Goal: Information Seeking & Learning: Learn about a topic

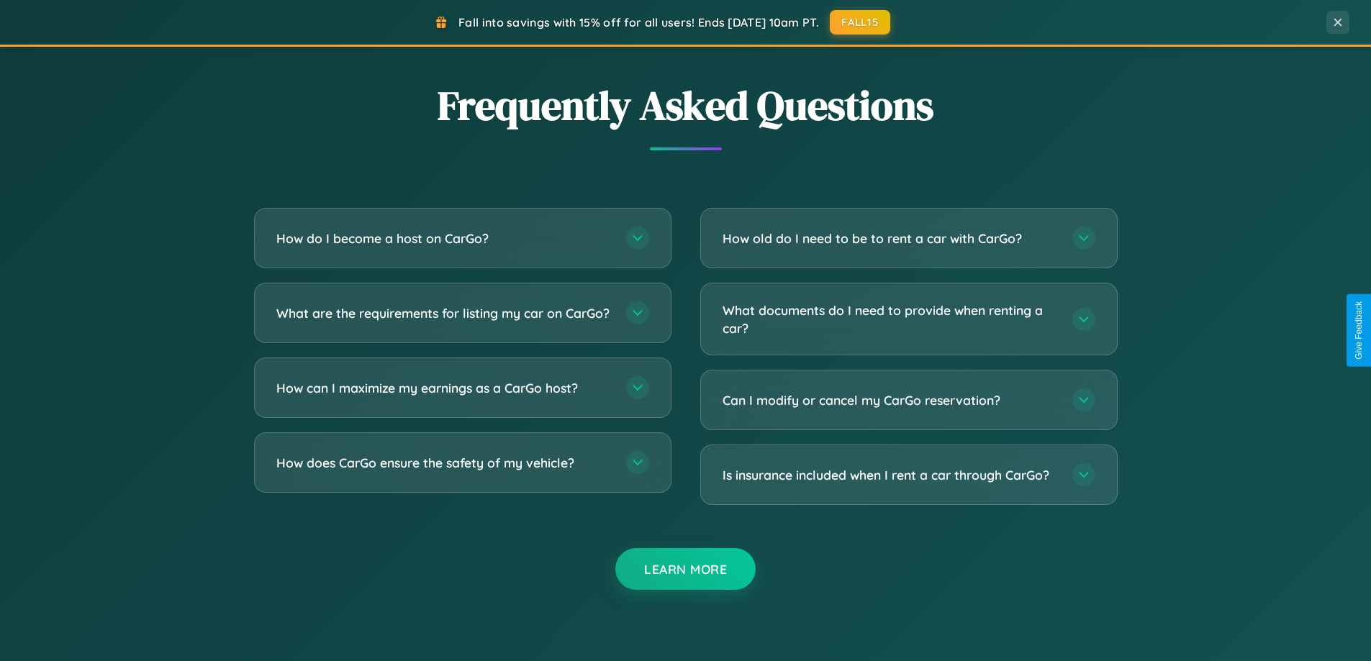
scroll to position [2769, 0]
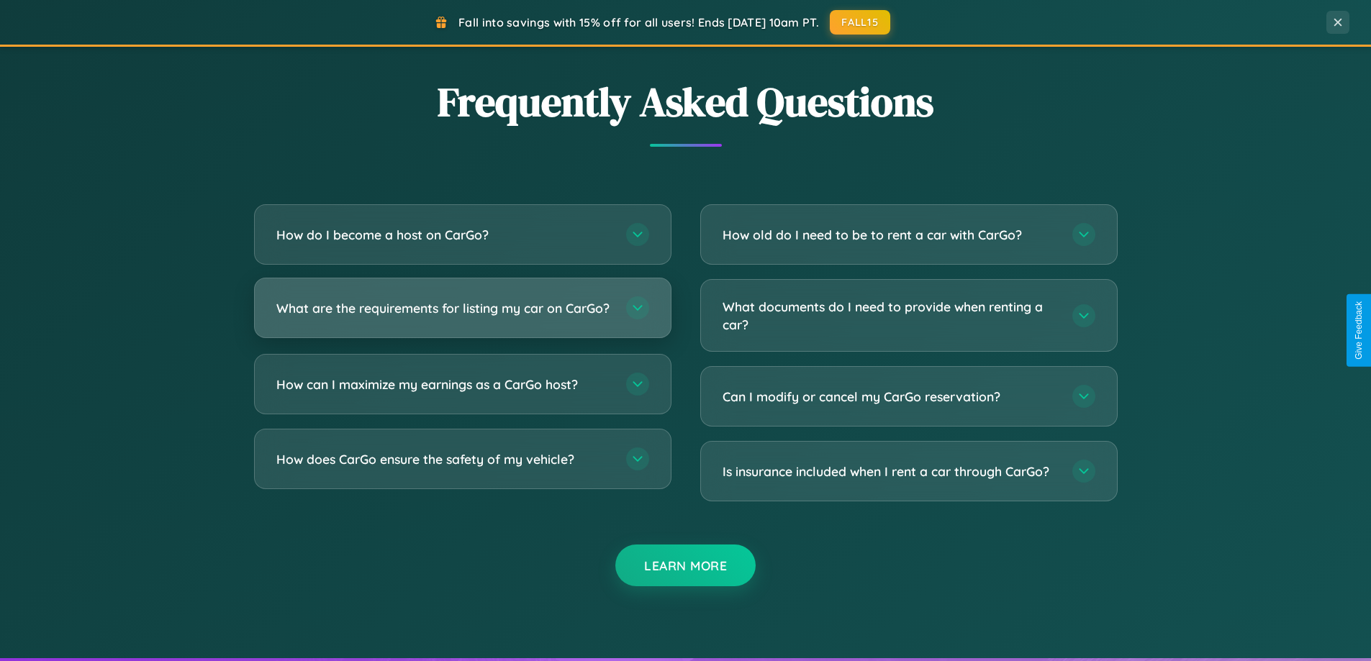
click at [462, 314] on h3 "What are the requirements for listing my car on CarGo?" at bounding box center [443, 308] width 335 height 18
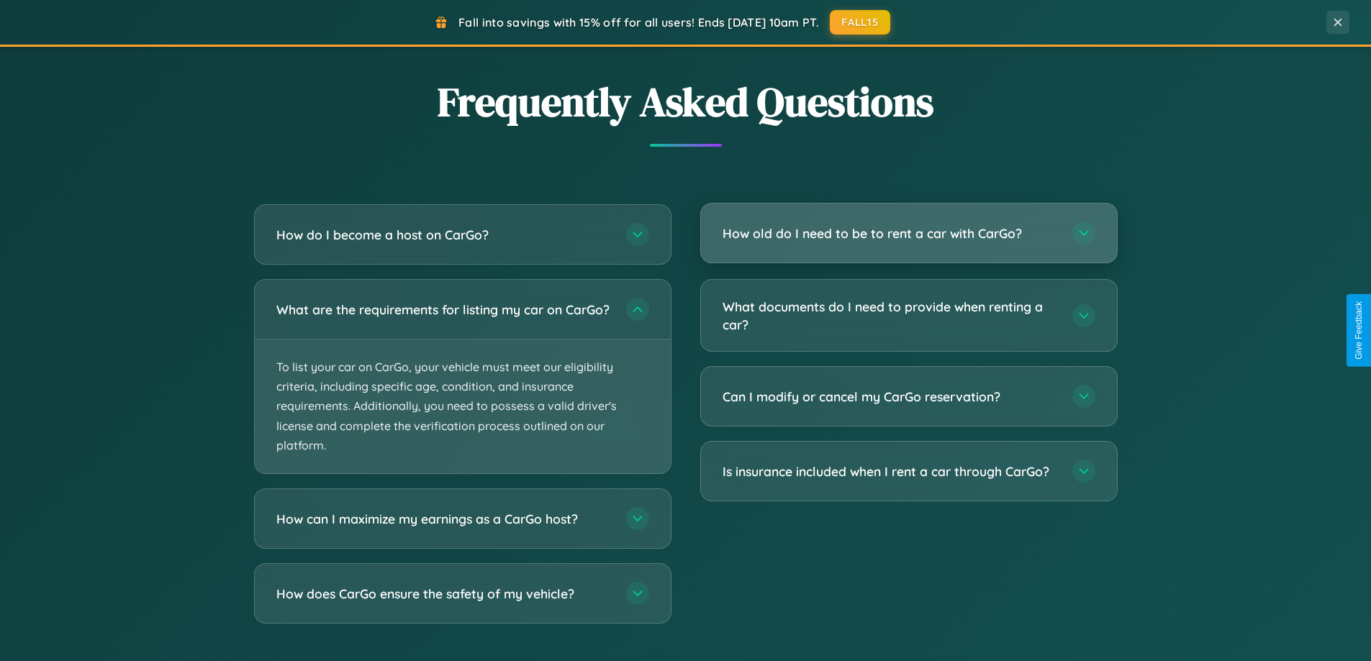
click at [908, 234] on h3 "How old do I need to be to rent a car with CarGo?" at bounding box center [889, 234] width 335 height 18
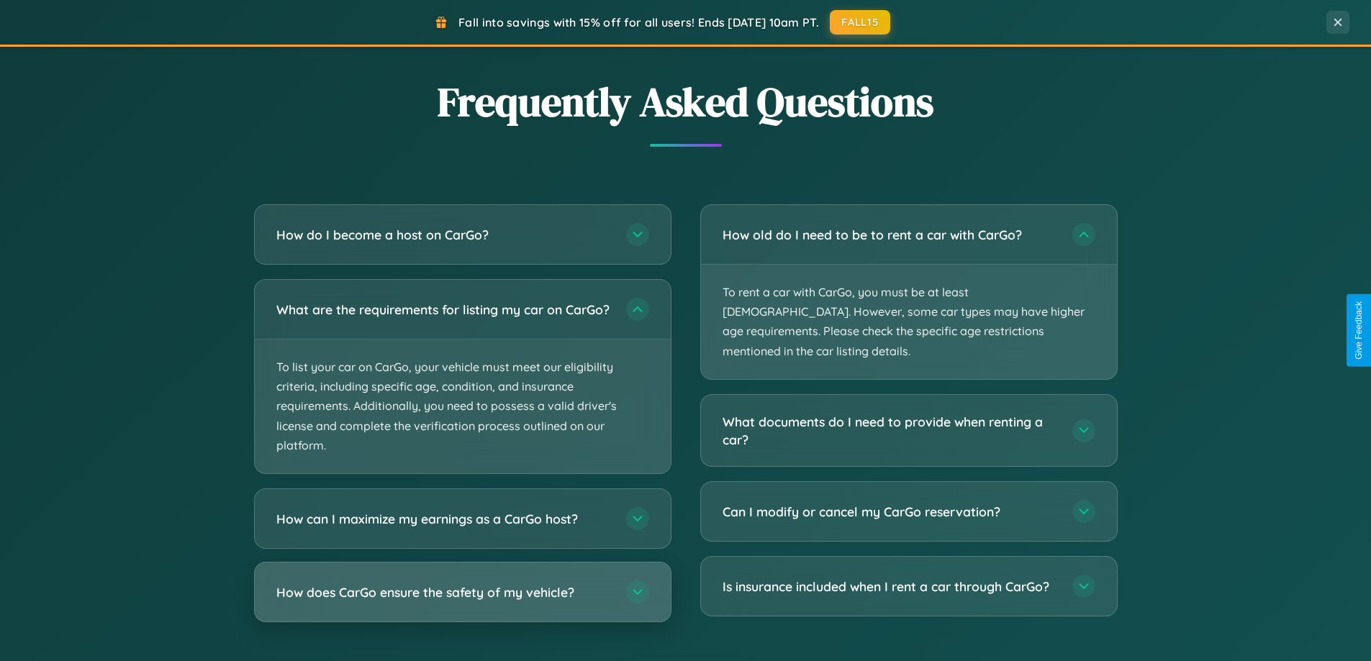
click at [462, 602] on h3 "How does CarGo ensure the safety of my vehicle?" at bounding box center [443, 593] width 335 height 18
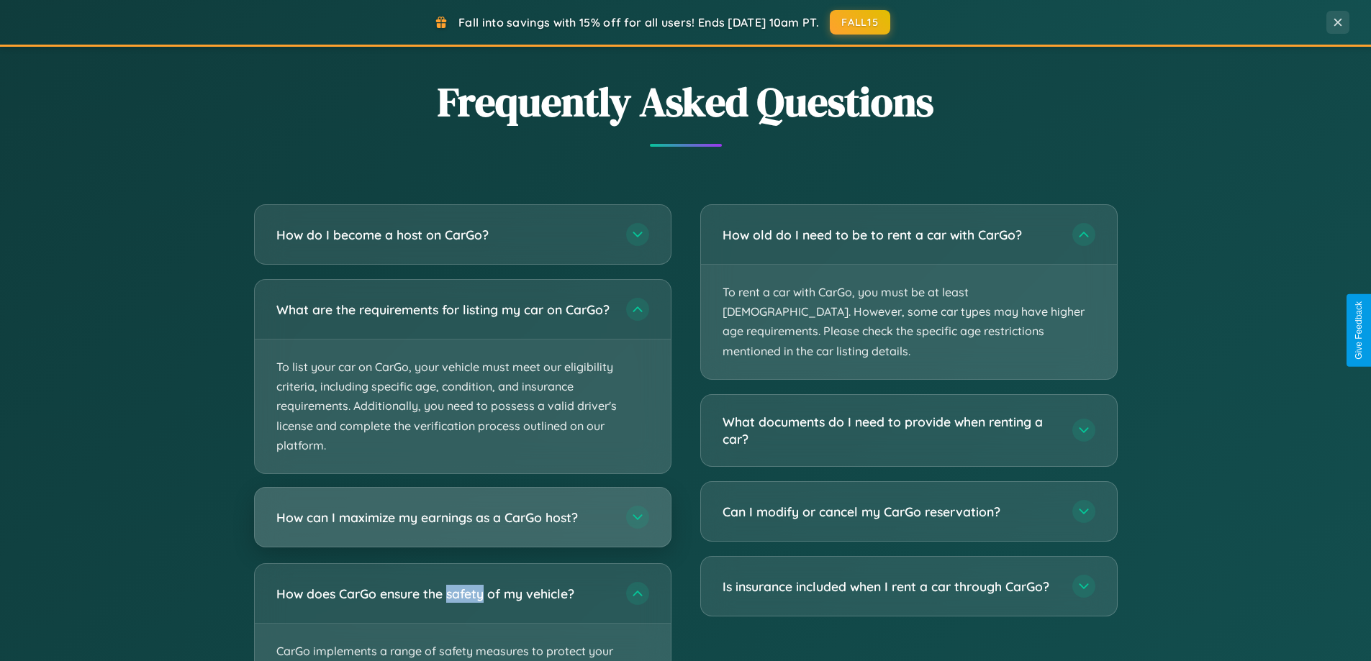
click at [462, 527] on h3 "How can I maximize my earnings as a CarGo host?" at bounding box center [443, 518] width 335 height 18
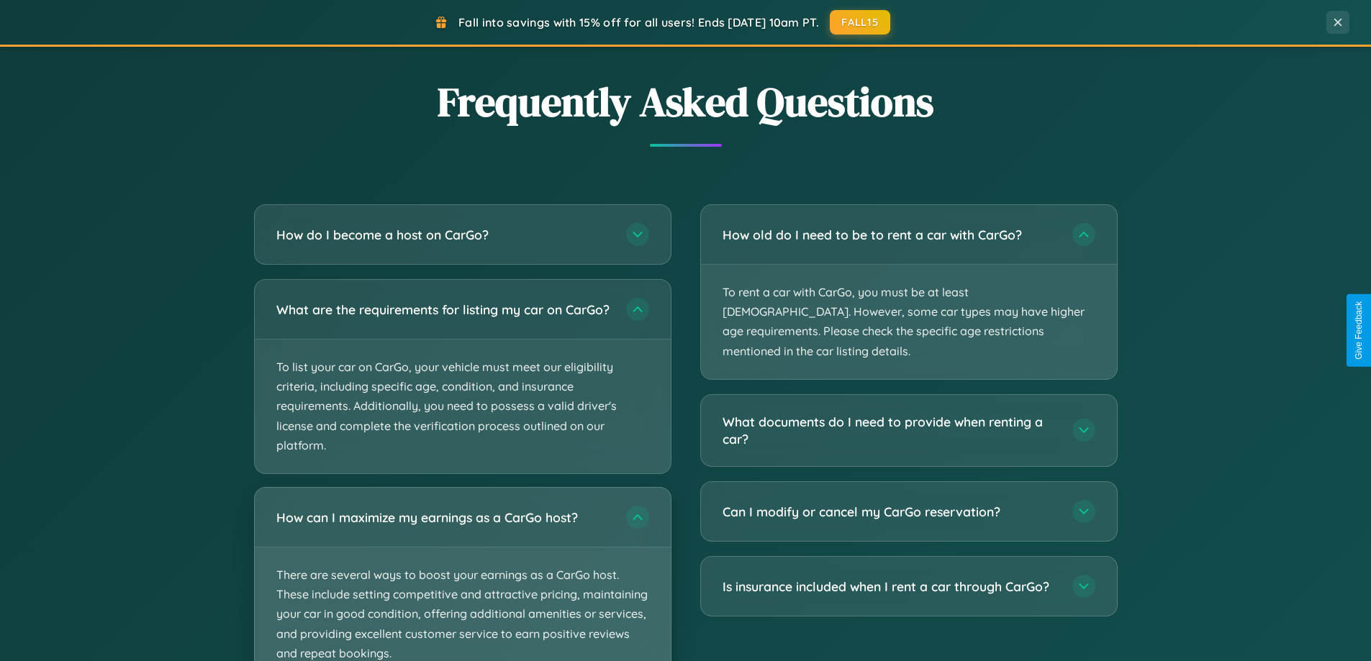
click at [462, 580] on p "There are several ways to boost your earnings as a CarGo host. These include se…" at bounding box center [463, 615] width 416 height 134
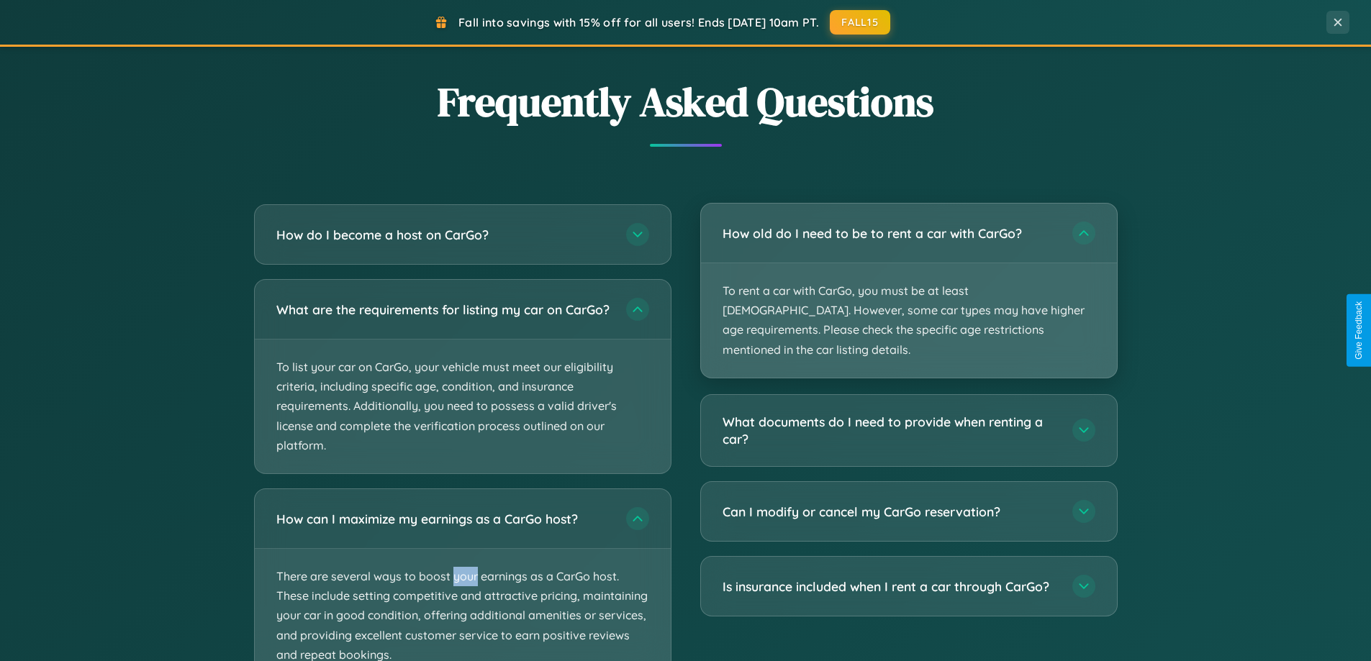
click at [908, 281] on p "To rent a car with CarGo, you must be at least [DEMOGRAPHIC_DATA]. However, som…" at bounding box center [909, 320] width 416 height 114
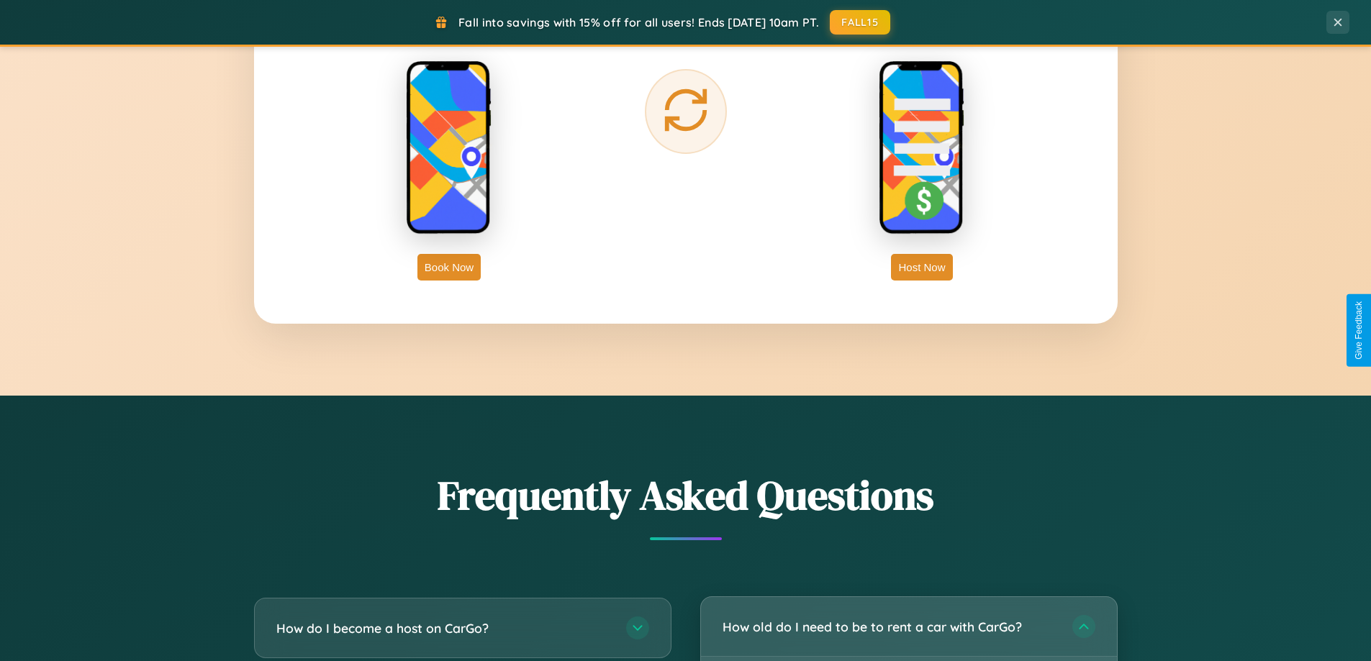
scroll to position [0, 0]
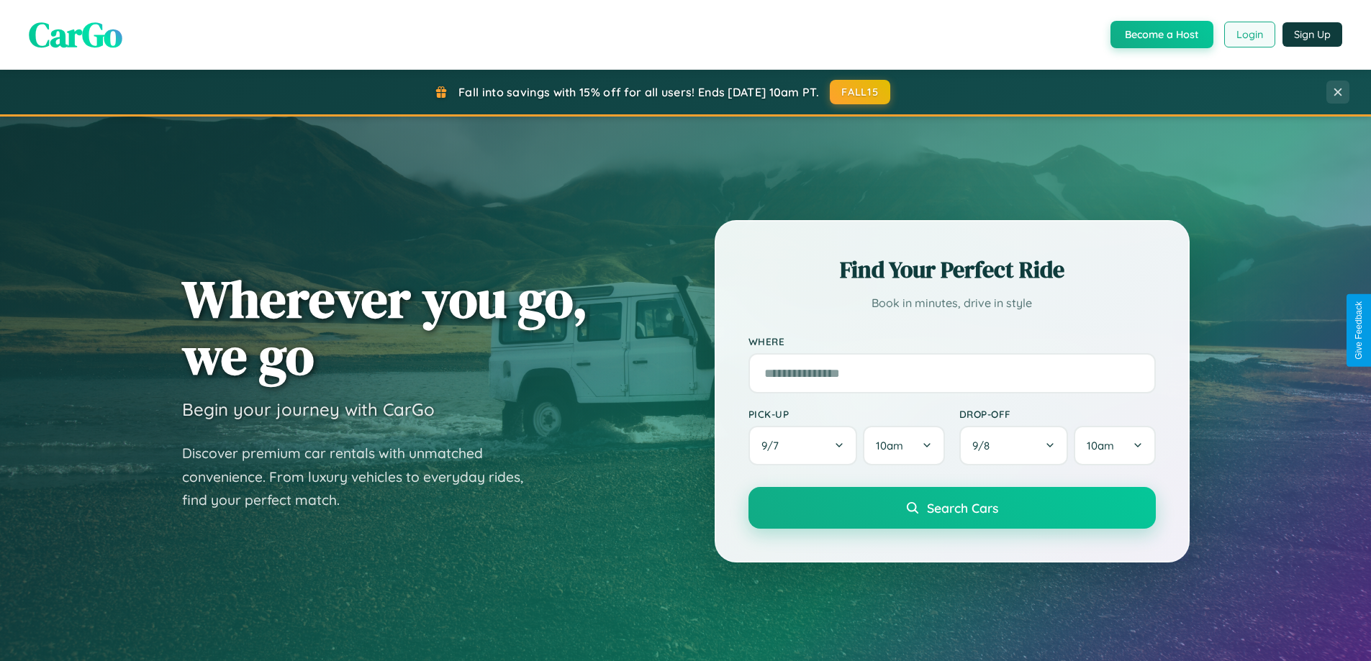
click at [1249, 35] on button "Login" at bounding box center [1249, 35] width 51 height 26
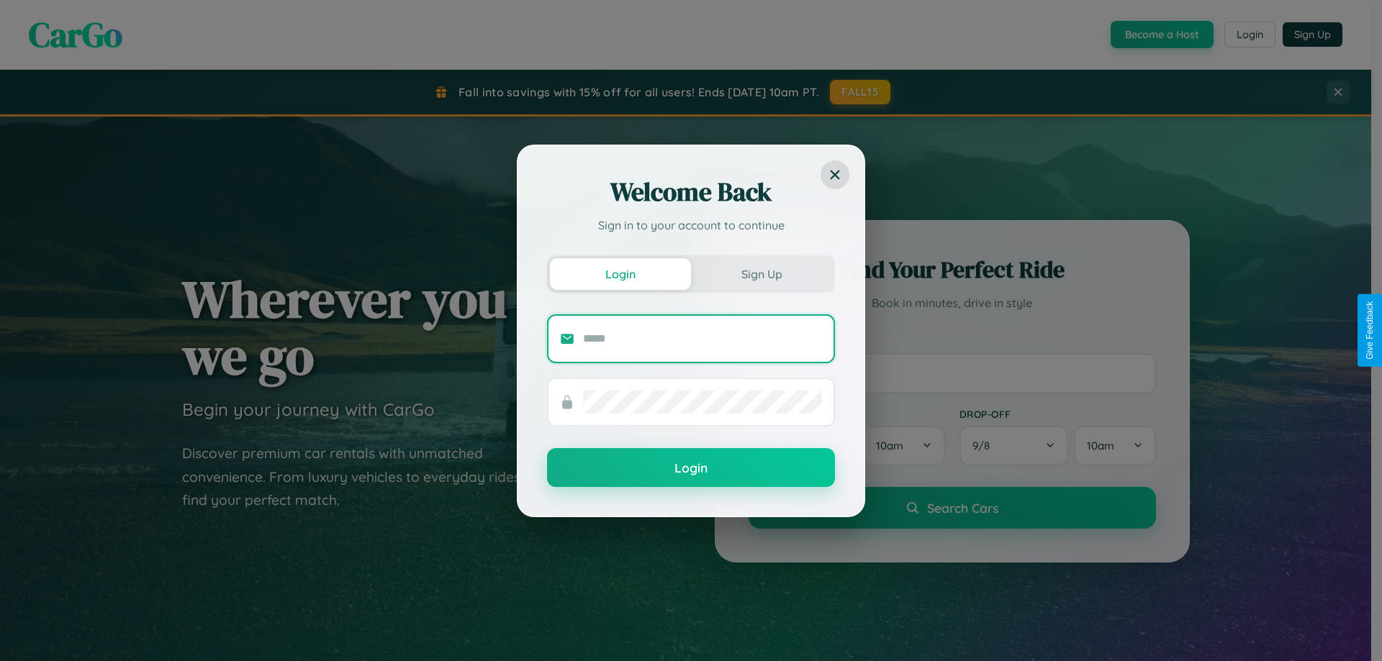
click at [702, 338] on input "text" at bounding box center [702, 338] width 239 height 23
type input "**********"
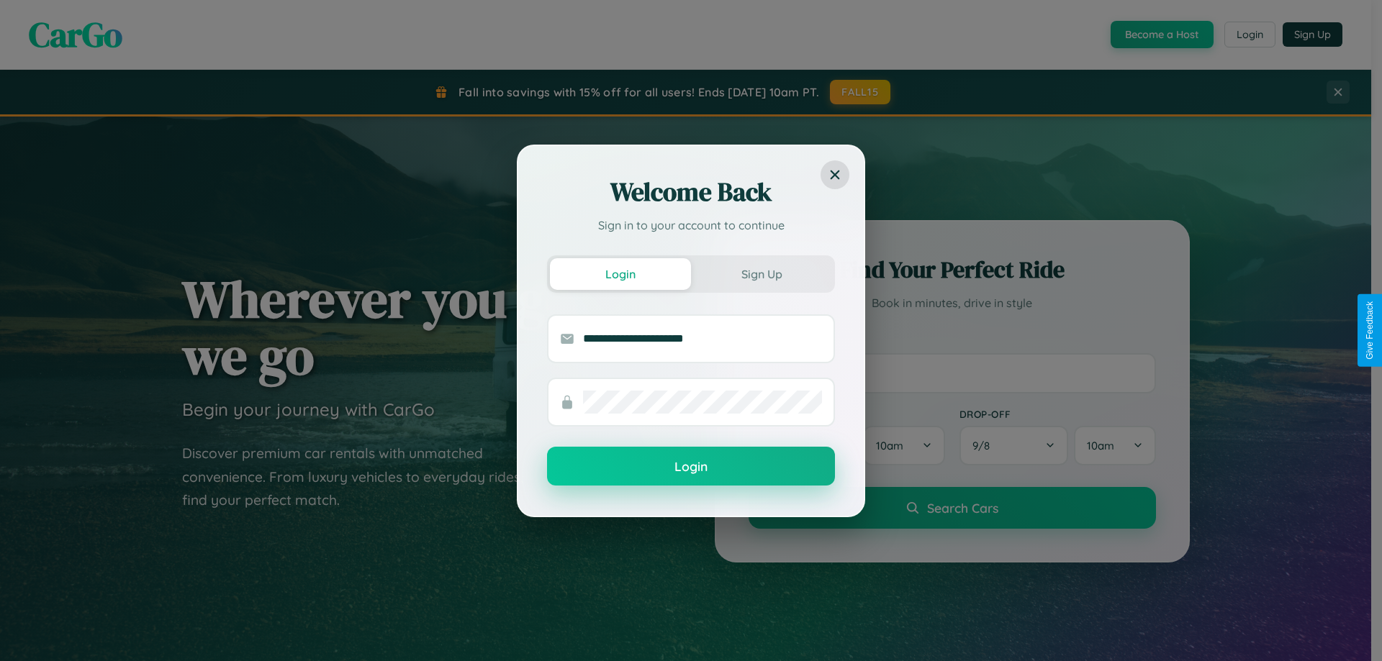
click at [691, 466] on button "Login" at bounding box center [691, 466] width 288 height 39
